Goal: Find specific page/section

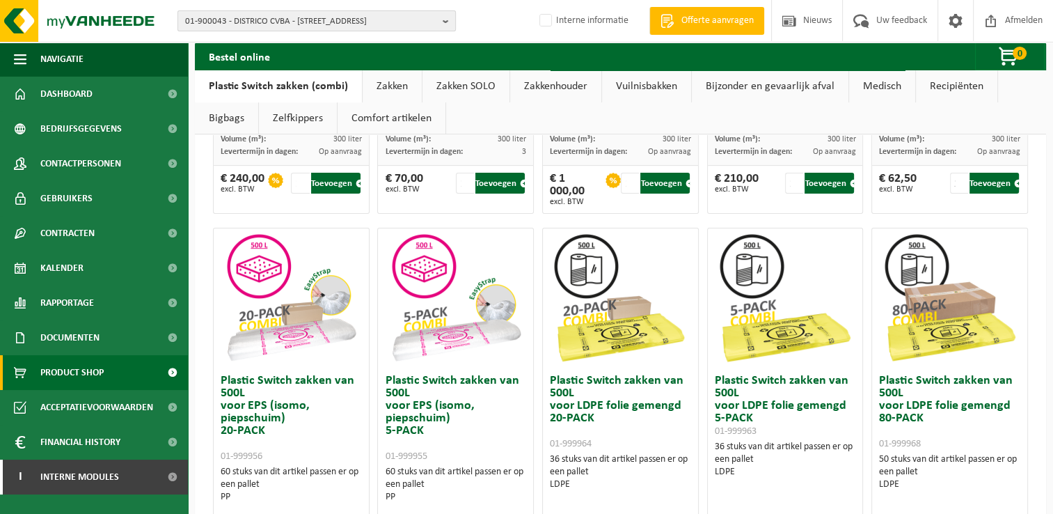
click at [259, 21] on span "01-900043 - DISTRICO CVBA - [STREET_ADDRESS]" at bounding box center [311, 21] width 252 height 21
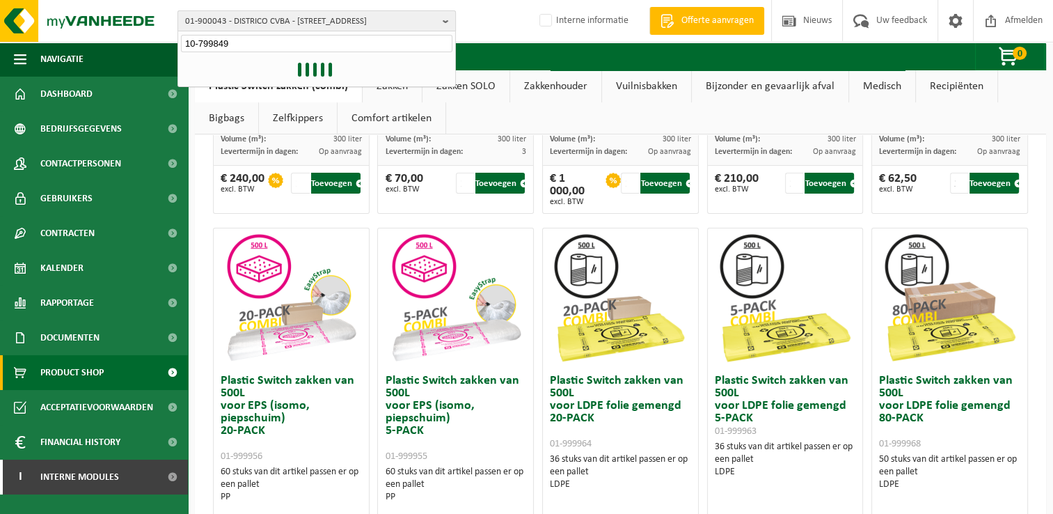
type input "10-799849"
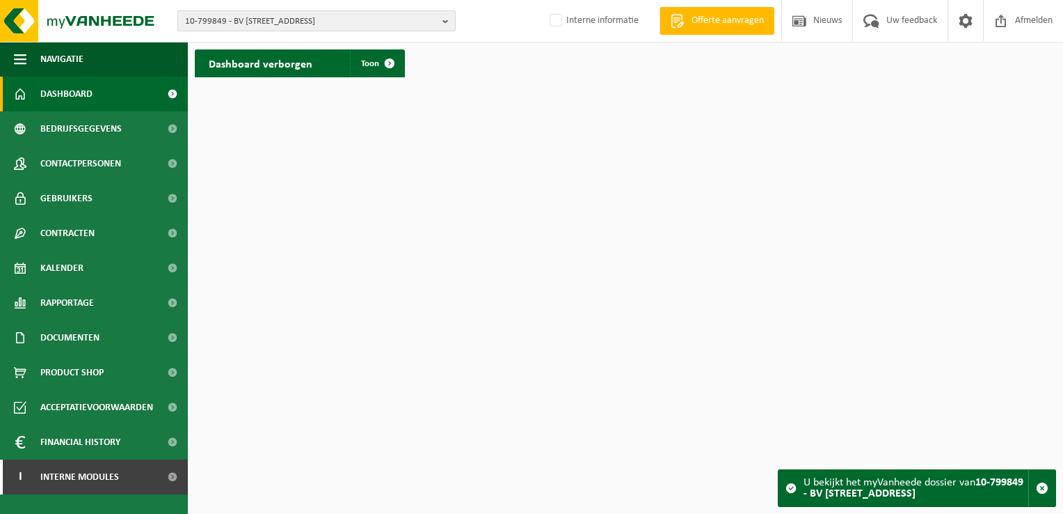
click at [405, 22] on span "10-799849 - BV VAN TIEGHEM - 8750 WINGENE, VERREKIJKER 53" at bounding box center [311, 21] width 252 height 21
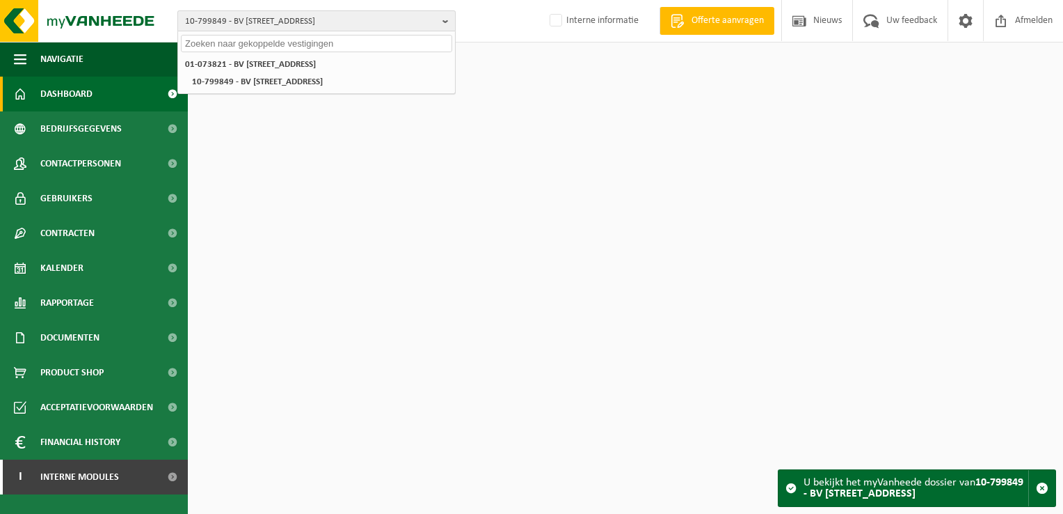
click at [405, 22] on span "10-799849 - BV VAN TIEGHEM - 8750 WINGENE, VERREKIJKER 53" at bounding box center [311, 21] width 252 height 21
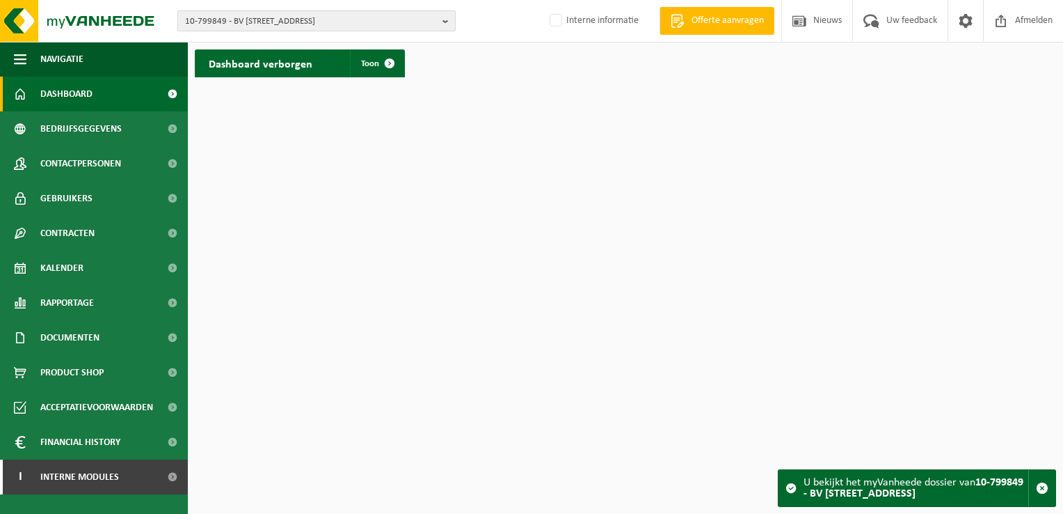
click at [405, 22] on span "10-799849 - BV VAN TIEGHEM - 8750 WINGENE, VERREKIJKER 53" at bounding box center [311, 21] width 252 height 21
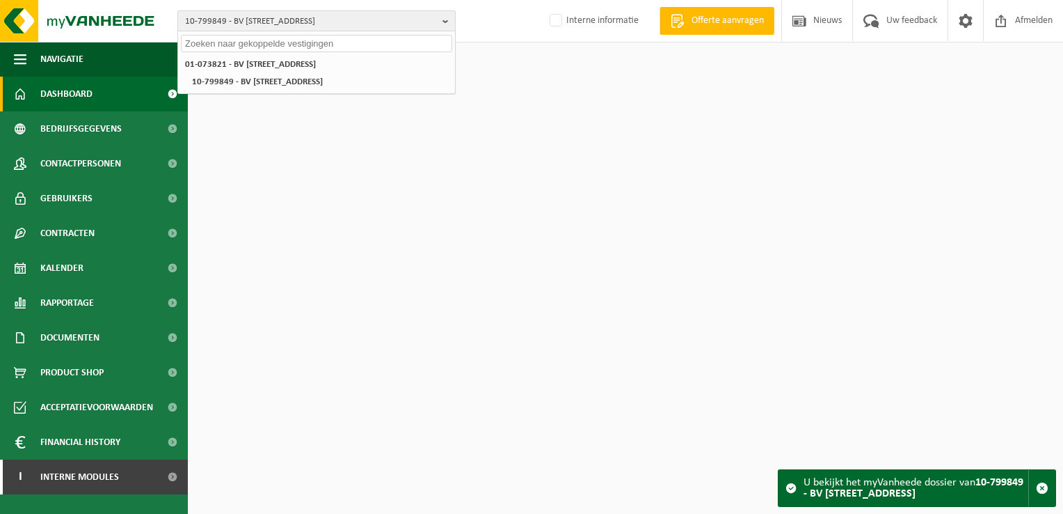
click at [203, 15] on span "10-799849 - BV VAN TIEGHEM - 8750 WINGENE, VERREKIJKER 53" at bounding box center [311, 21] width 252 height 21
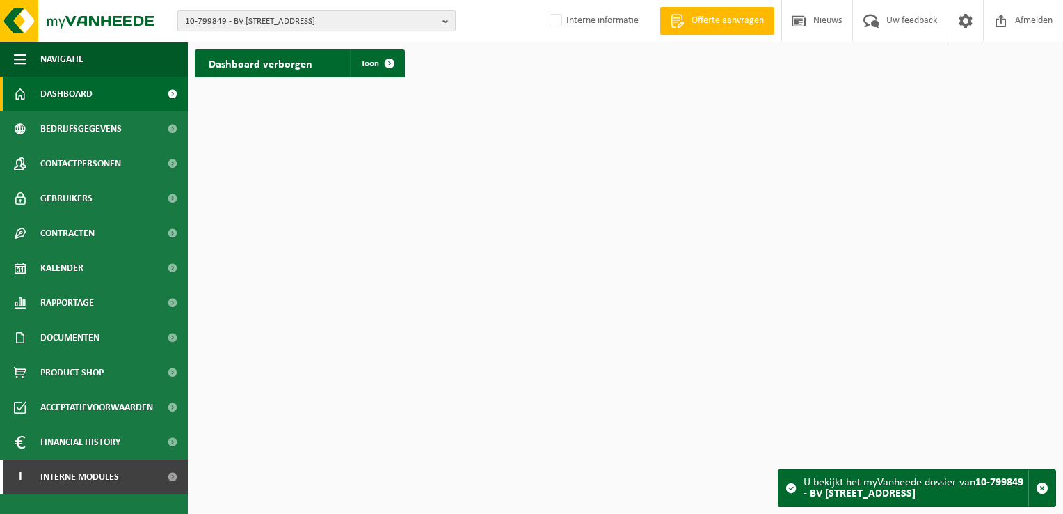
click at [205, 19] on span "10-799849 - BV VAN TIEGHEM - 8750 WINGENE, VERREKIJKER 53" at bounding box center [311, 21] width 252 height 21
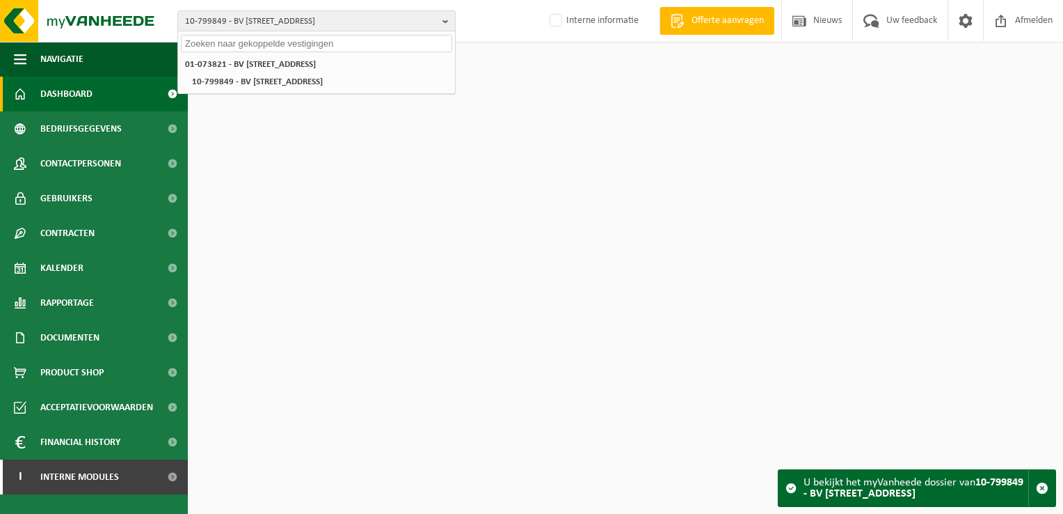
drag, startPoint x: 201, startPoint y: 53, endPoint x: 208, endPoint y: 47, distance: 9.4
click at [202, 53] on div "01-073821 - BV VAN TIEGHEM - 8750 WINGENE, BEERNEMSTEENWEG 125 10-799849 - BV V…" at bounding box center [316, 73] width 277 height 40
click at [209, 46] on input "text" at bounding box center [316, 43] width 271 height 17
paste input "10-985551"
type input "10-985551"
